Goal: Task Accomplishment & Management: Use online tool/utility

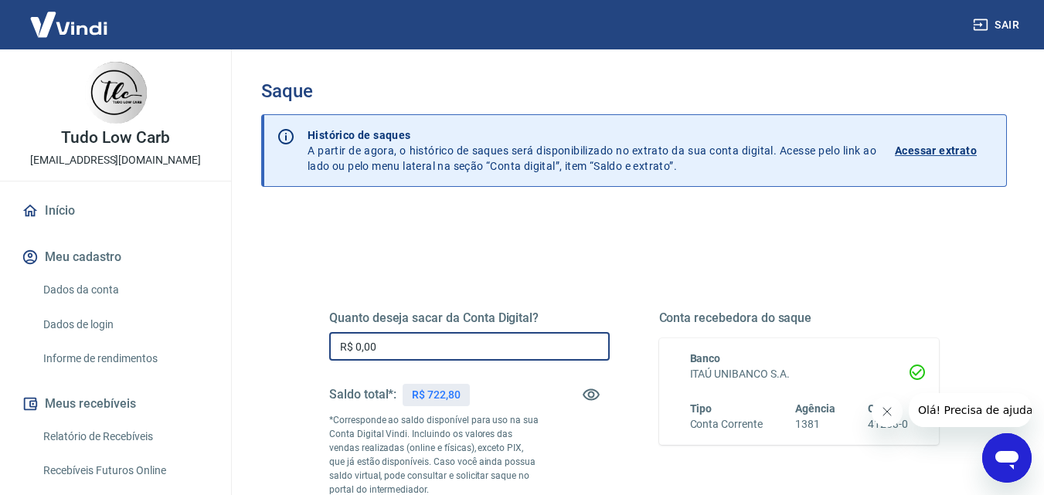
click at [415, 347] on input "R$ 0,00" at bounding box center [469, 346] width 280 height 29
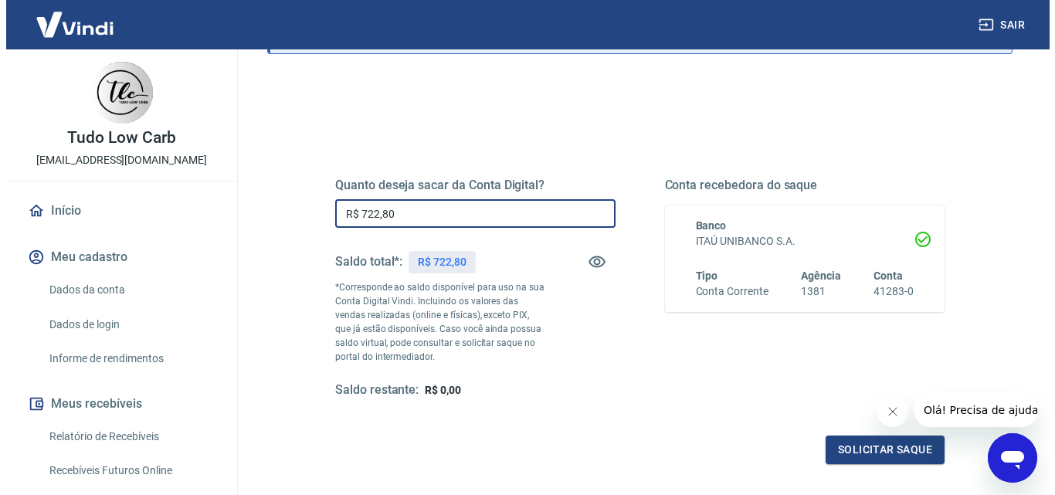
scroll to position [283, 0]
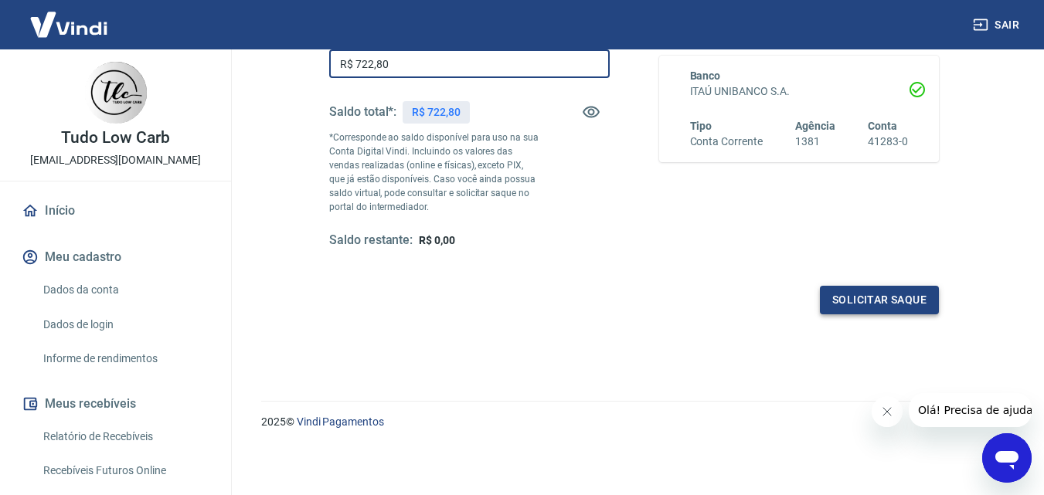
type input "R$ 722,80"
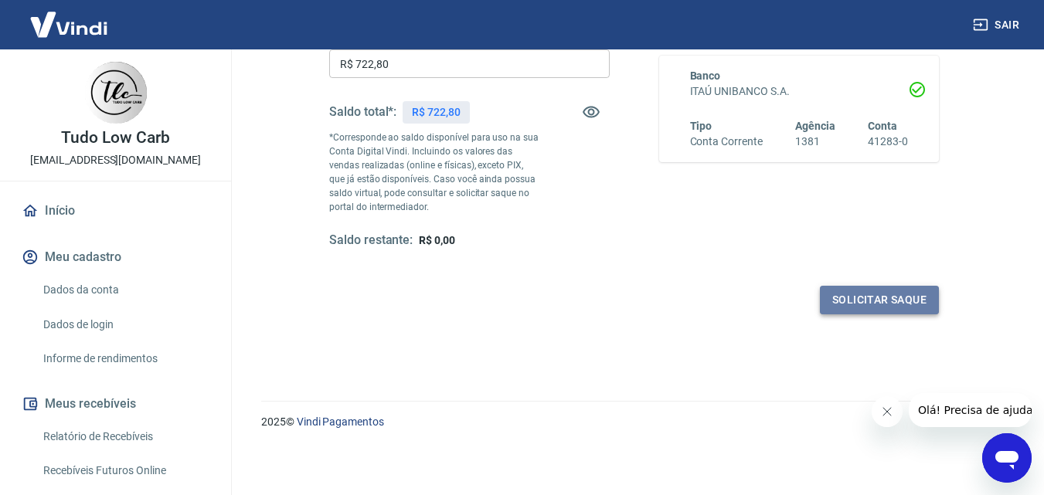
click at [881, 287] on button "Solicitar saque" at bounding box center [879, 300] width 119 height 29
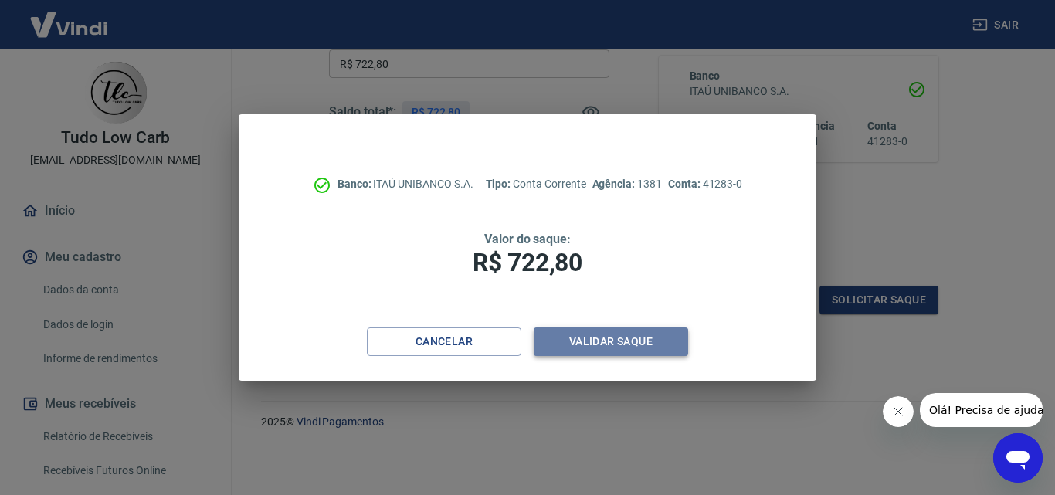
click at [606, 336] on button "Validar saque" at bounding box center [611, 342] width 155 height 29
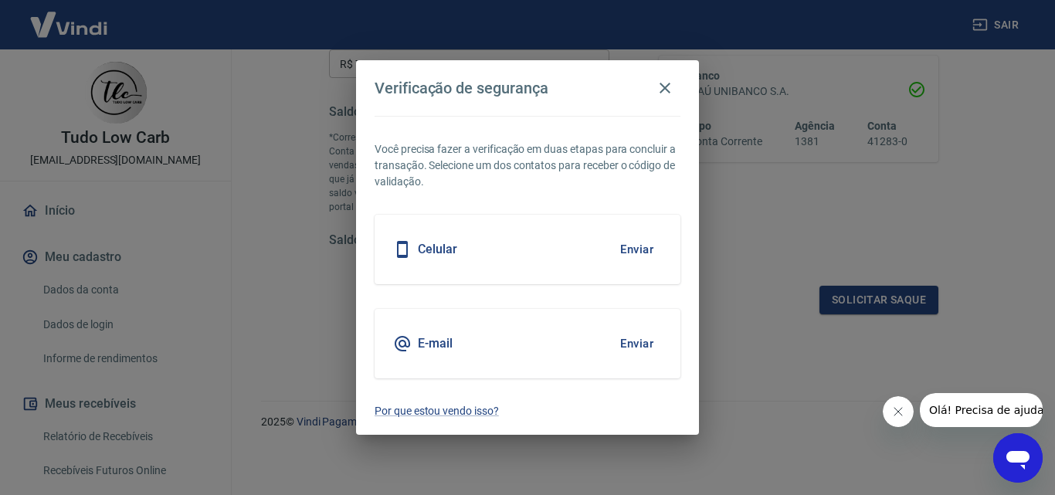
click at [630, 339] on button "Enviar" at bounding box center [637, 344] width 50 height 32
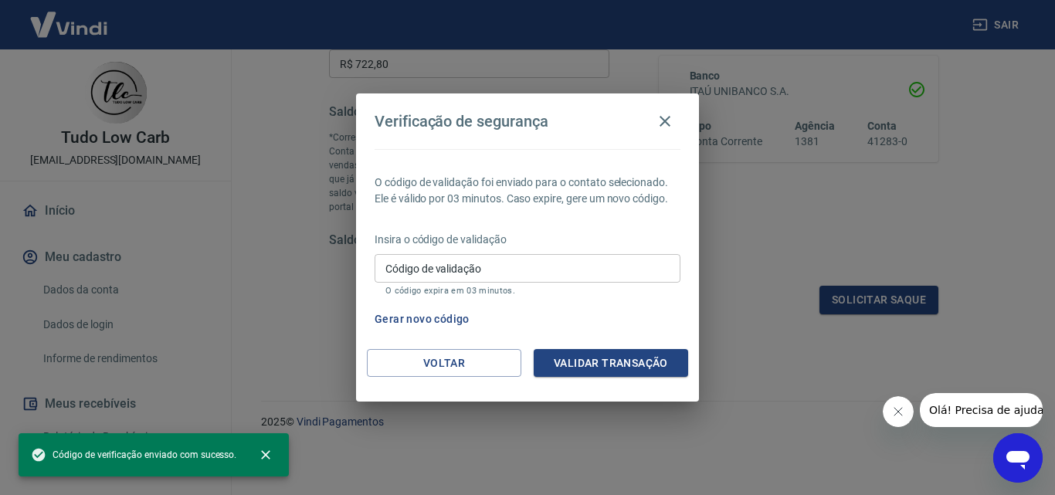
click at [398, 273] on input "Código de validação" at bounding box center [528, 268] width 306 height 29
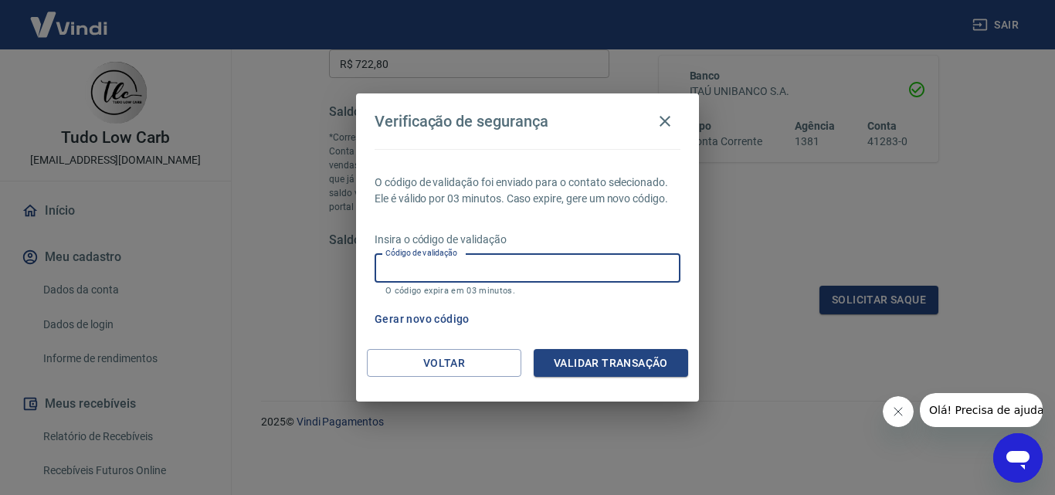
paste input "183489"
type input "183489"
click at [603, 358] on button "Validar transação" at bounding box center [611, 363] width 155 height 29
